Goal: Find specific page/section: Find specific page/section

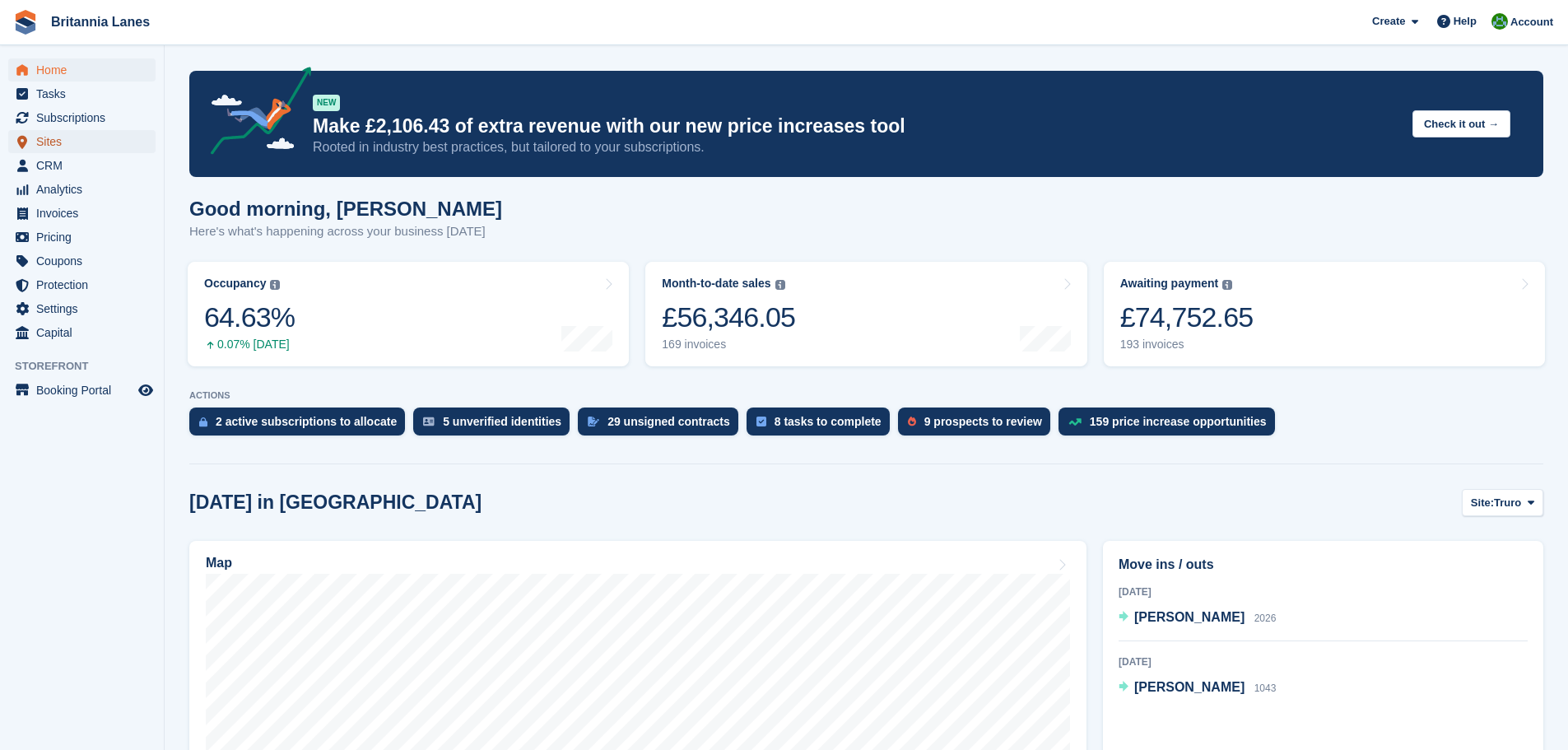
click at [53, 136] on span "Sites" at bounding box center [86, 142] width 98 height 23
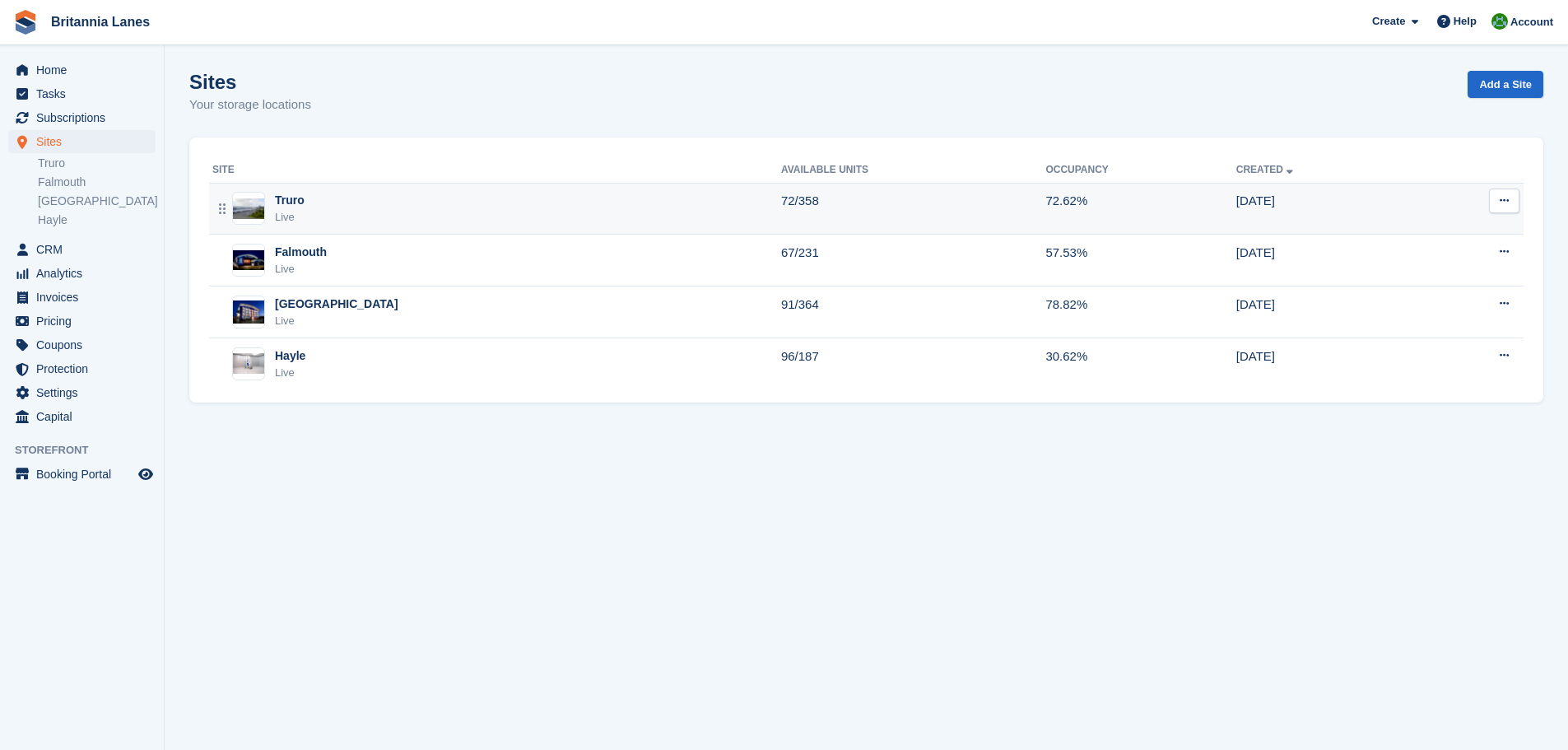
click at [333, 201] on div "Truro Live" at bounding box center [496, 208] width 568 height 34
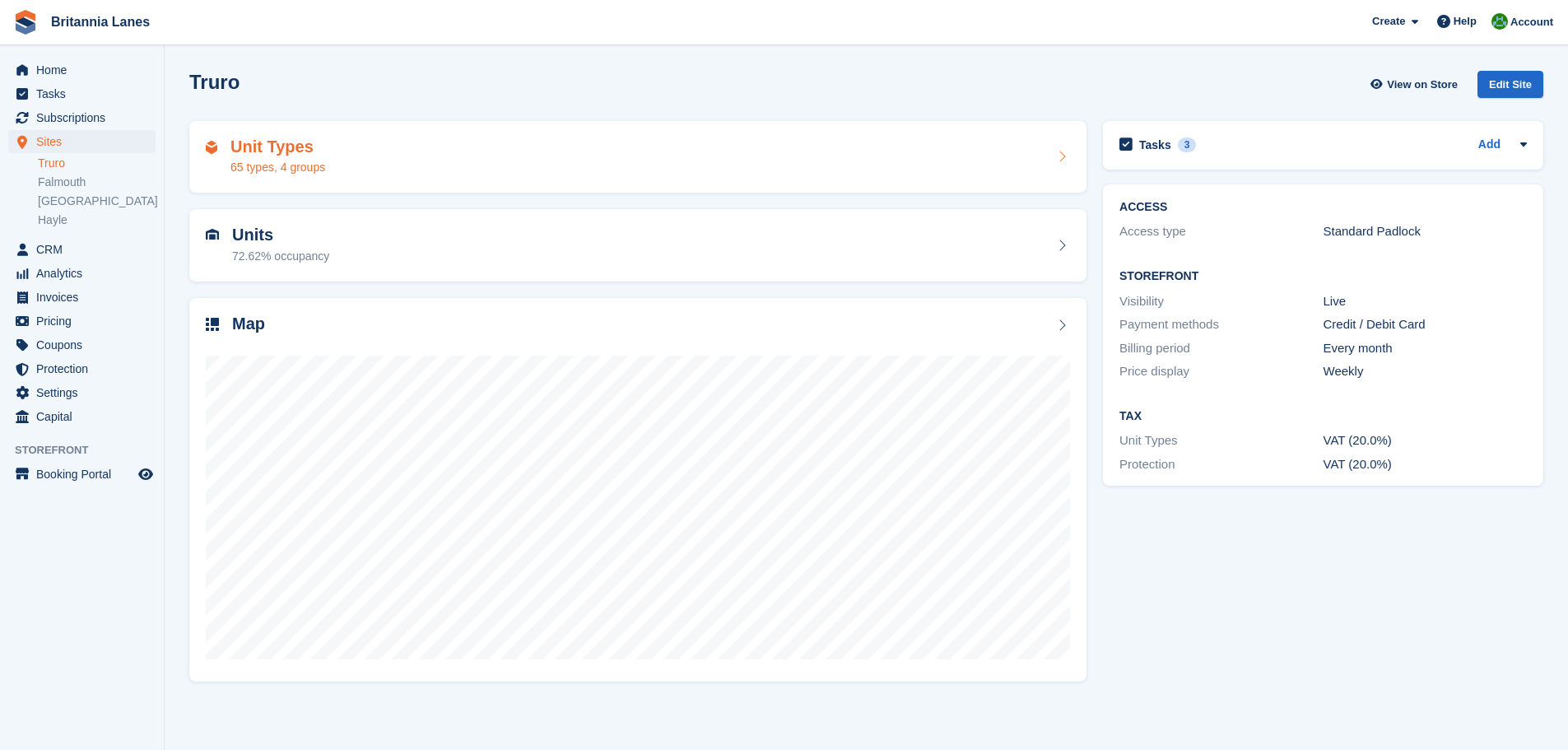
click at [395, 153] on div "Unit Types 65 types, 4 groups" at bounding box center [638, 156] width 865 height 40
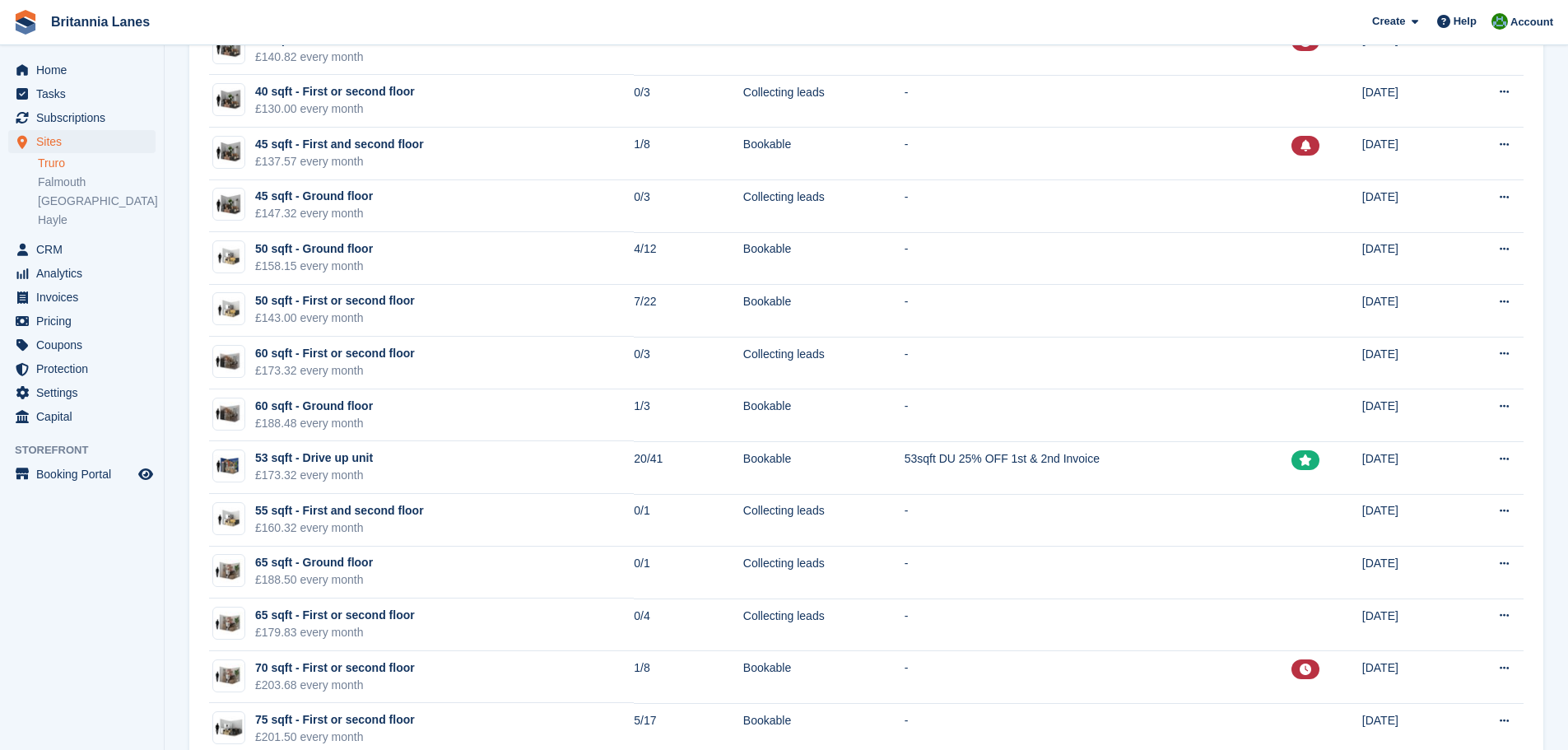
scroll to position [905, 0]
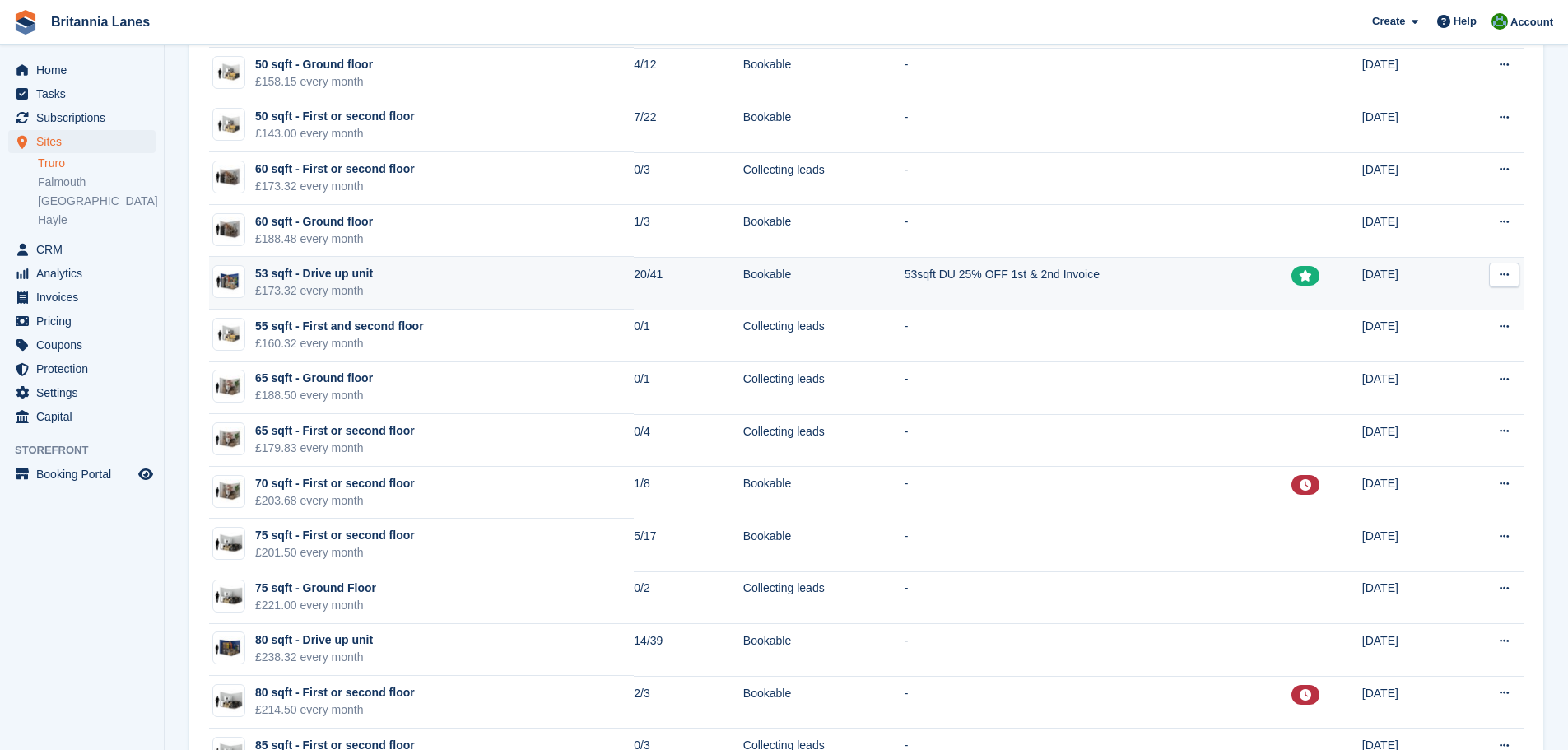
click at [385, 279] on td "53 sqft - Drive up unit £173.32 every month" at bounding box center [422, 283] width 425 height 53
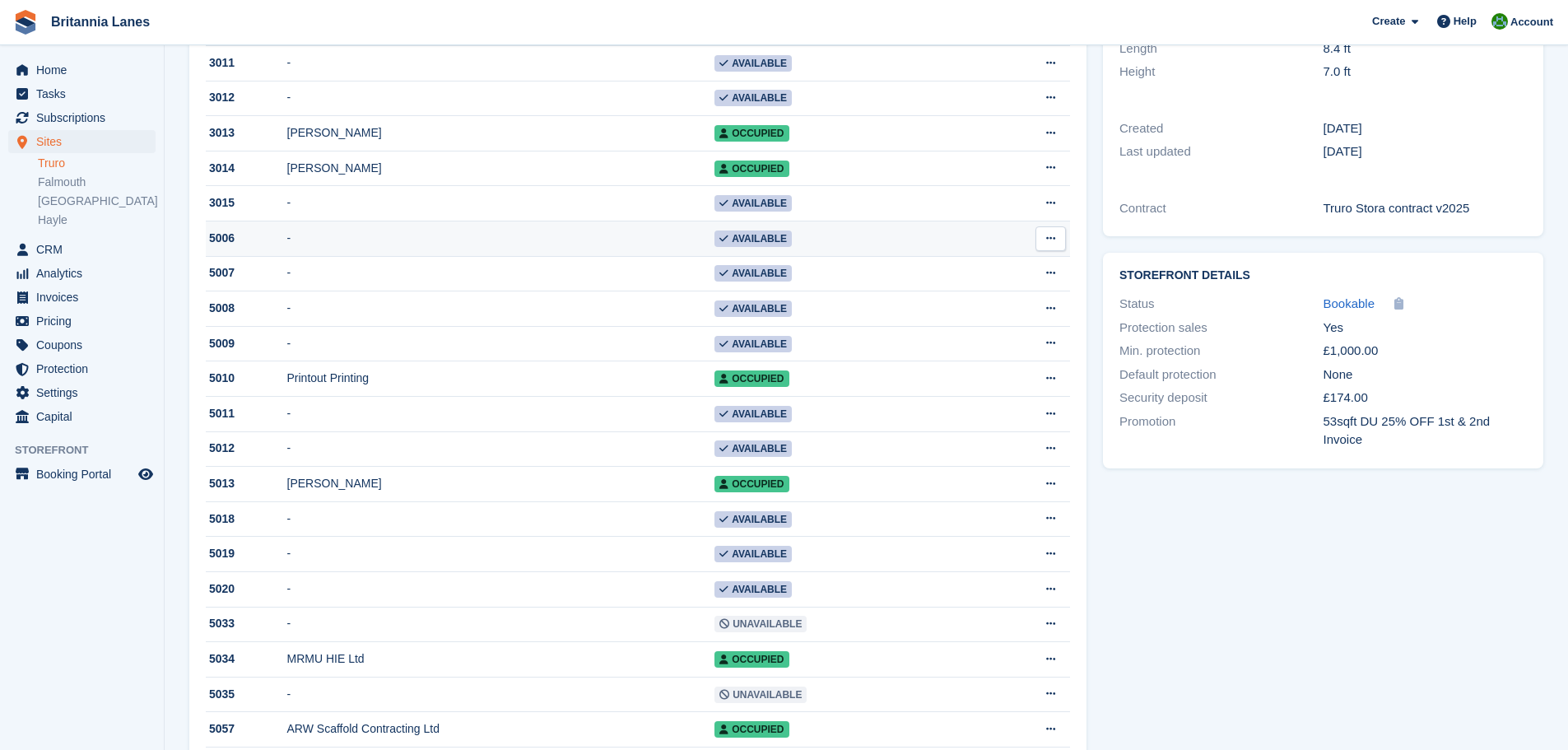
scroll to position [412, 0]
